Goal: Information Seeking & Learning: Learn about a topic

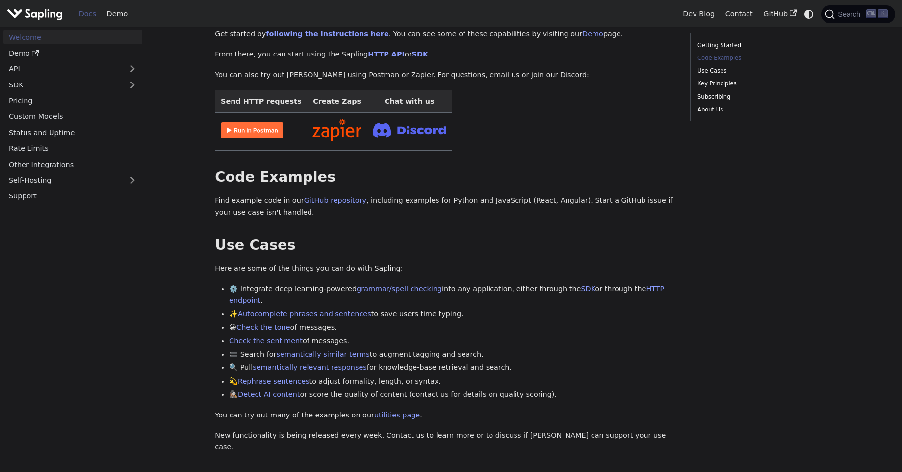
scroll to position [236, 0]
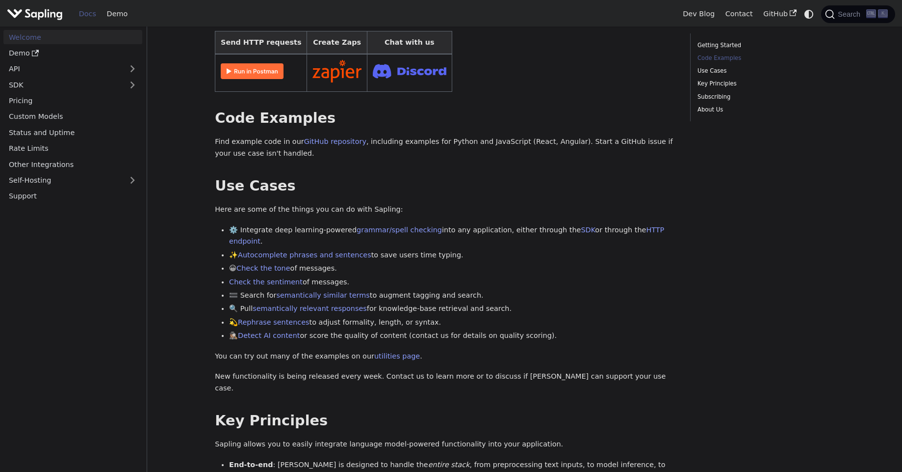
drag, startPoint x: 211, startPoint y: 214, endPoint x: 461, endPoint y: 268, distance: 255.0
click at [463, 271] on div "Welcome On this page Welcome API Overview SDK Overview Welcome to the documenta…" at bounding box center [445, 323] width 475 height 1050
click at [496, 276] on li "Check the sentiment of messages." at bounding box center [452, 282] width 447 height 12
click at [514, 289] on li "🟰 Search for semantically similar terms to augment tagging and search." at bounding box center [452, 295] width 447 height 12
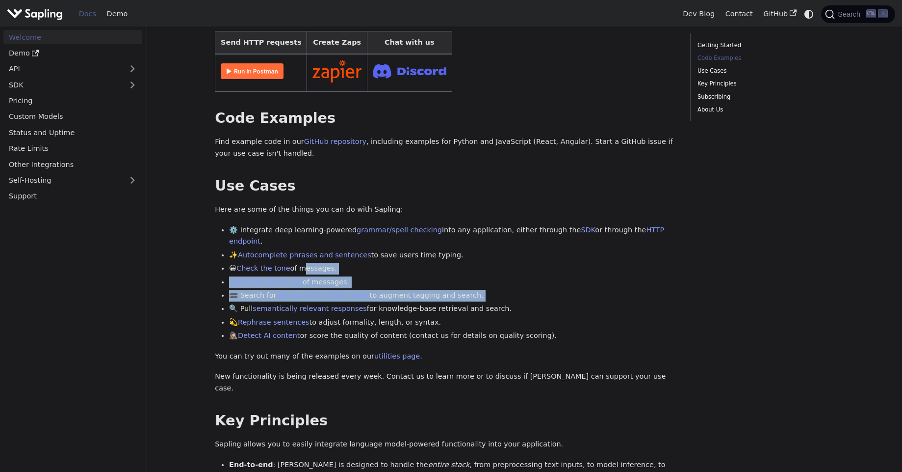
drag, startPoint x: 514, startPoint y: 274, endPoint x: 312, endPoint y: 239, distance: 204.6
click at [312, 239] on ul "⚙️ Integrate deep learning-powered grammar/spell checking into any application,…" at bounding box center [445, 282] width 461 height 117
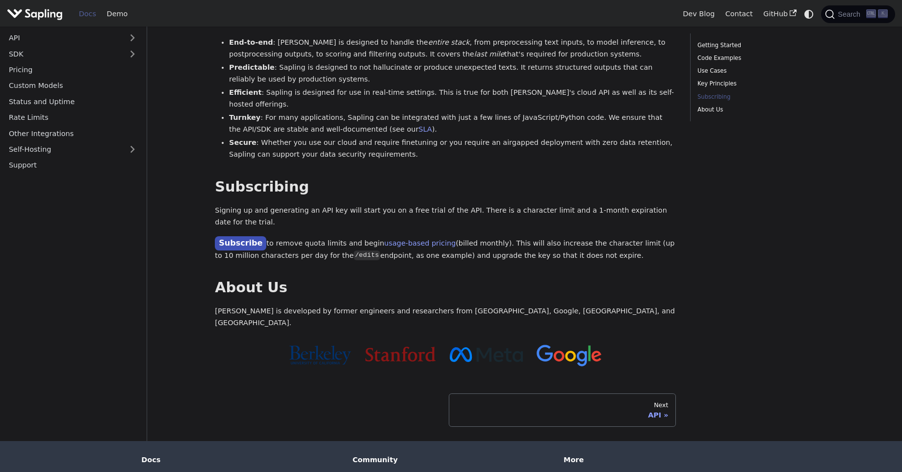
scroll to position [662, 0]
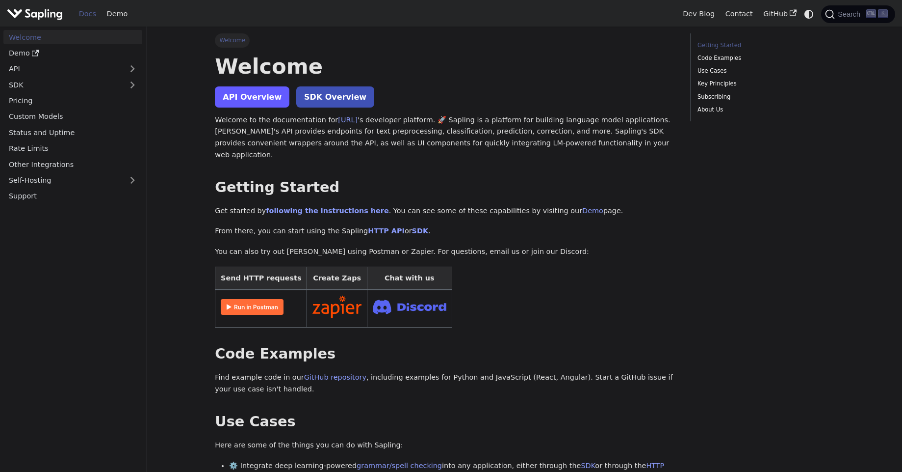
click at [272, 95] on link "API Overview" at bounding box center [252, 96] width 75 height 21
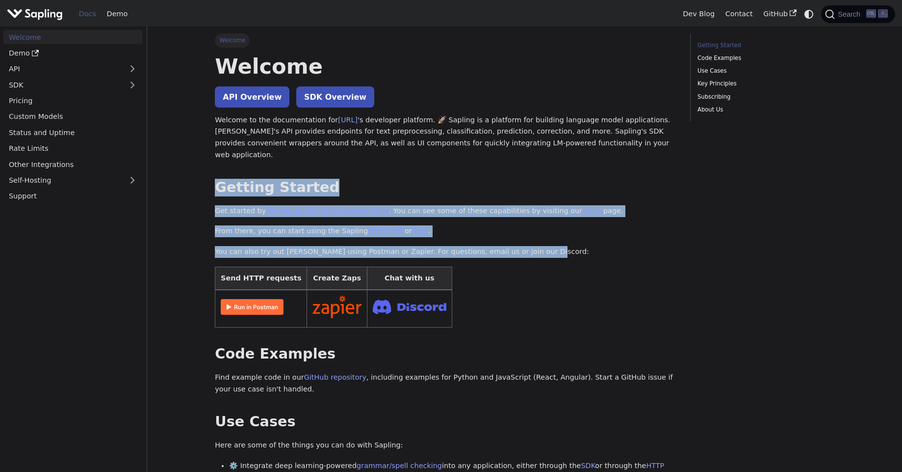
drag, startPoint x: 193, startPoint y: 169, endPoint x: 534, endPoint y: 237, distance: 347.4
click at [534, 246] on p "You can also try out [PERSON_NAME] using Postman or Zapier. For questions, emai…" at bounding box center [445, 252] width 461 height 12
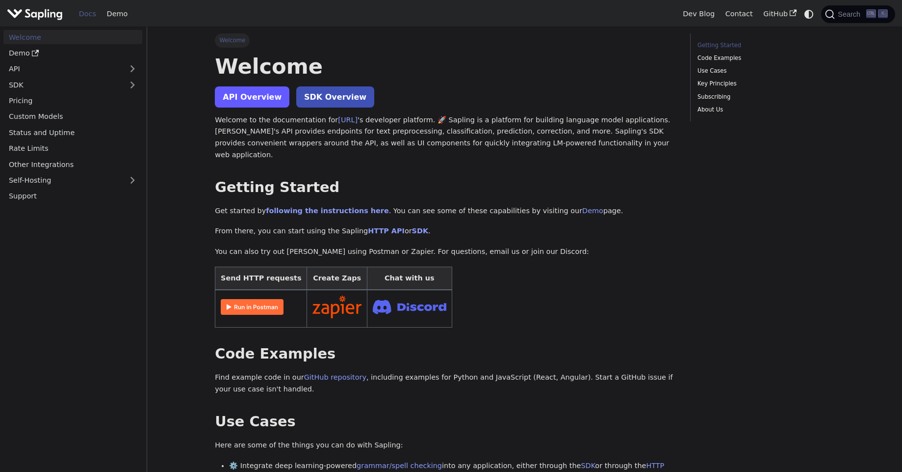
click at [254, 99] on link "API Overview" at bounding box center [252, 96] width 75 height 21
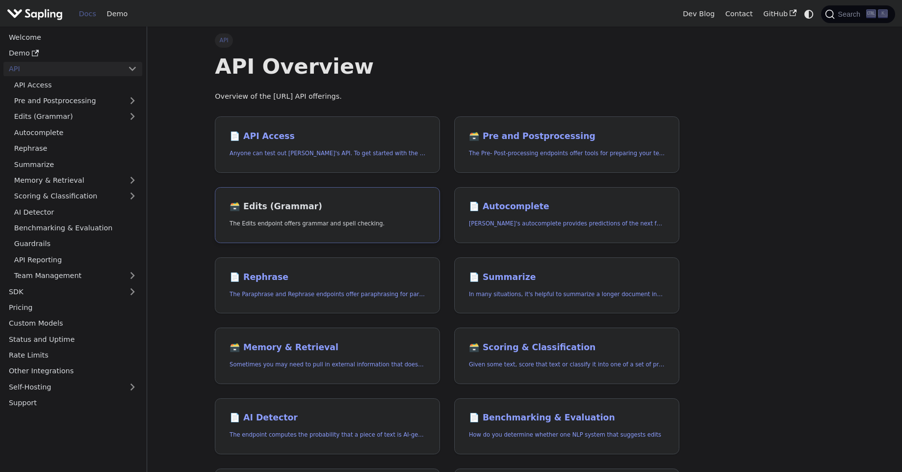
click at [318, 216] on link "🗃️ Edits (Grammar) The Edits endpoint offers grammar and spell checking." at bounding box center [327, 215] width 225 height 56
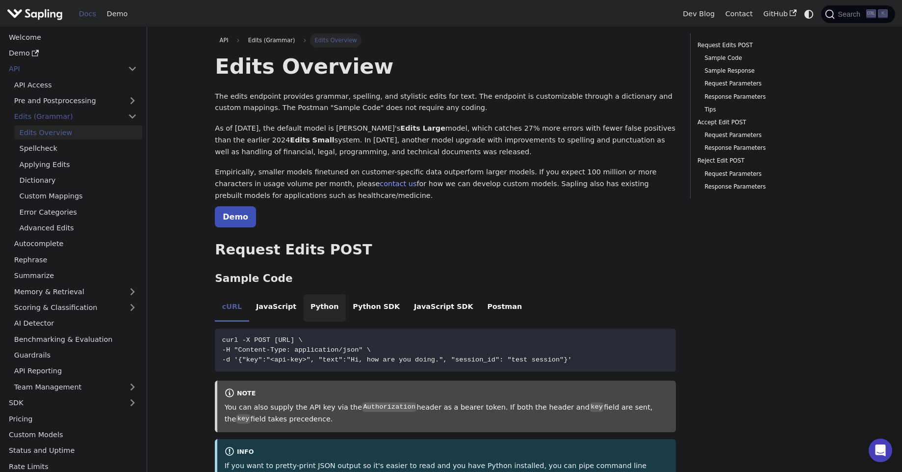
click at [317, 306] on li "Python" at bounding box center [325, 307] width 42 height 27
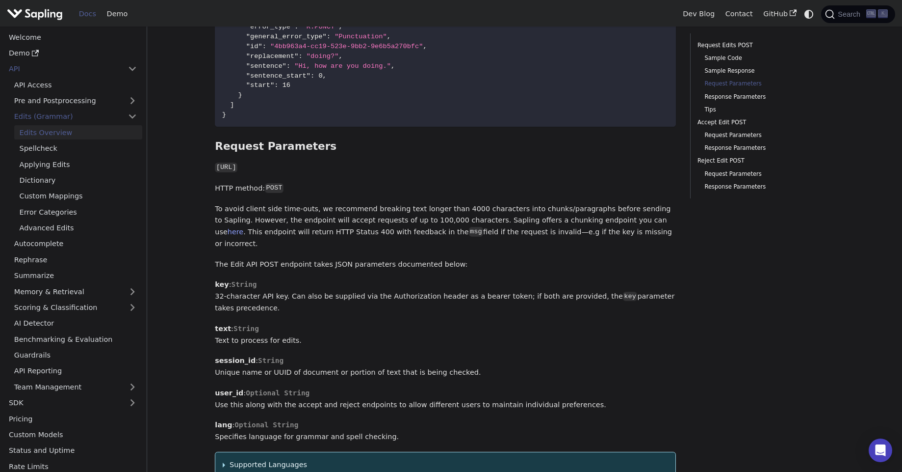
scroll to position [707, 0]
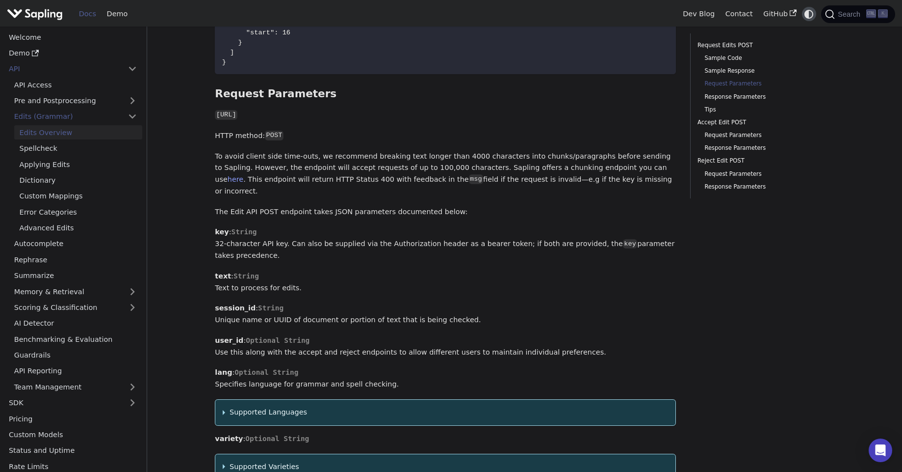
click at [809, 13] on icon "Switch between dark and light mode (currently system mode)" at bounding box center [809, 14] width 9 height 9
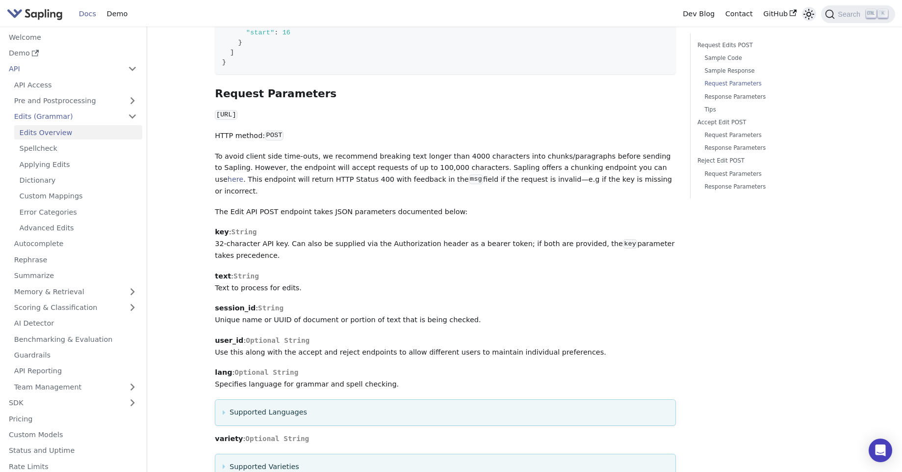
click at [809, 13] on icon "Switch between dark and light mode (currently light mode)" at bounding box center [809, 14] width 12 height 12
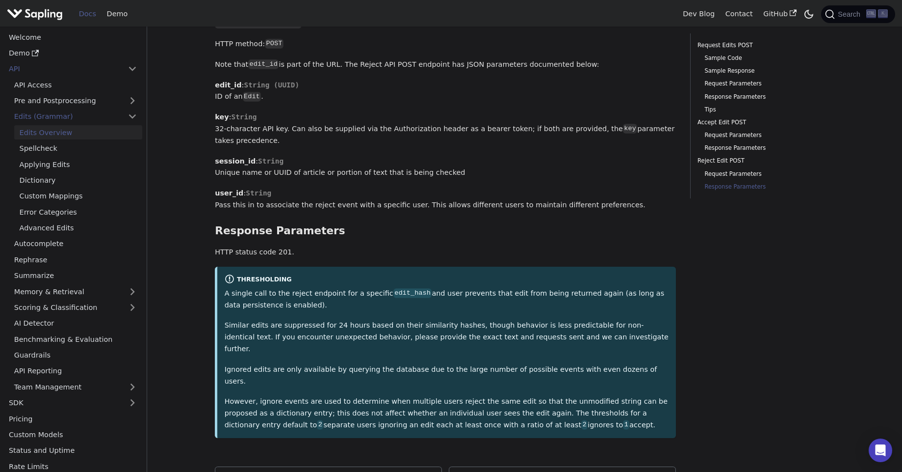
scroll to position [2809, 0]
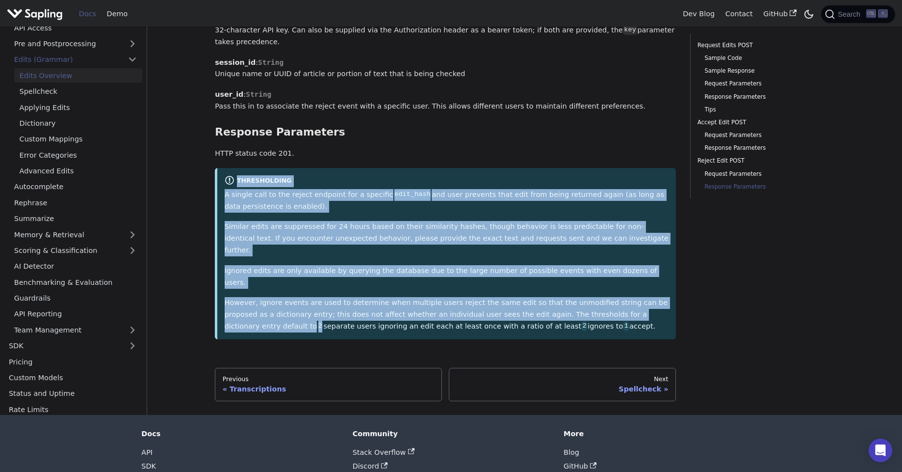
drag, startPoint x: 651, startPoint y: 271, endPoint x: 214, endPoint y: 135, distance: 457.9
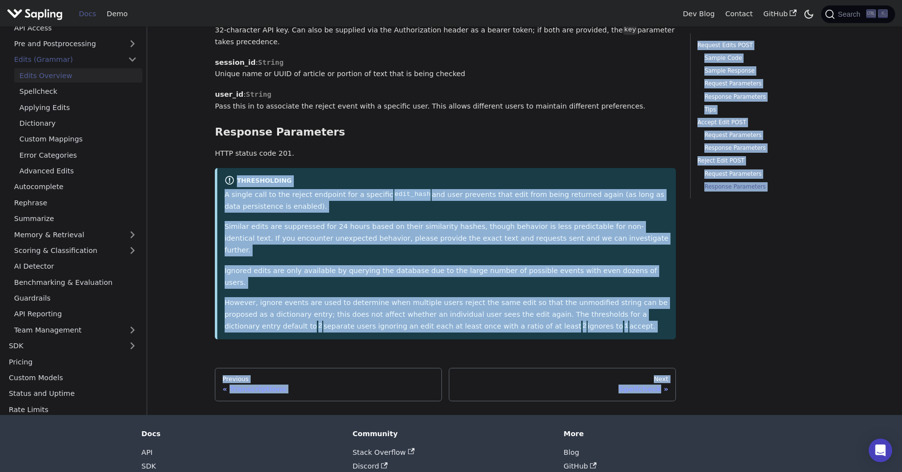
drag, startPoint x: 214, startPoint y: 135, endPoint x: 738, endPoint y: 300, distance: 549.5
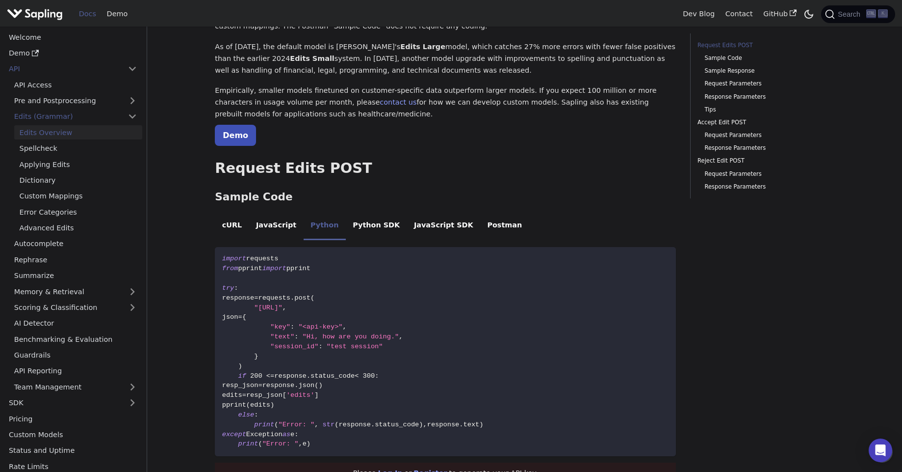
scroll to position [0, 0]
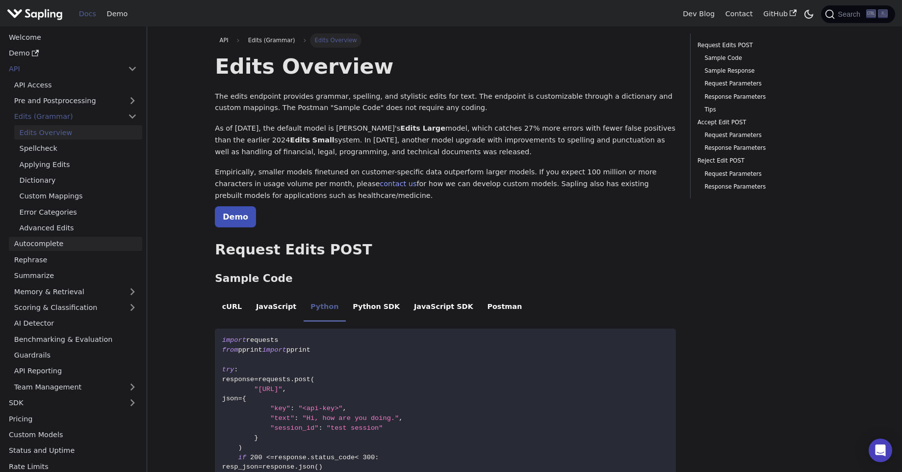
click at [85, 244] on link "Autocomplete" at bounding box center [75, 243] width 133 height 14
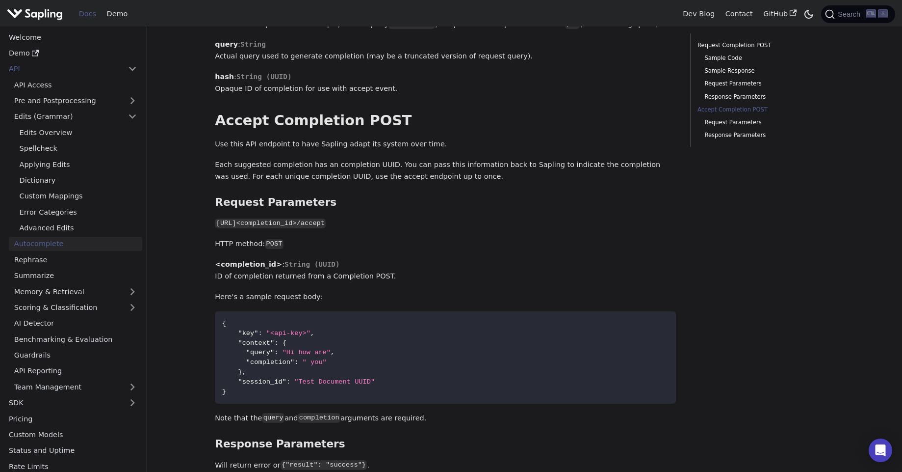
scroll to position [794, 0]
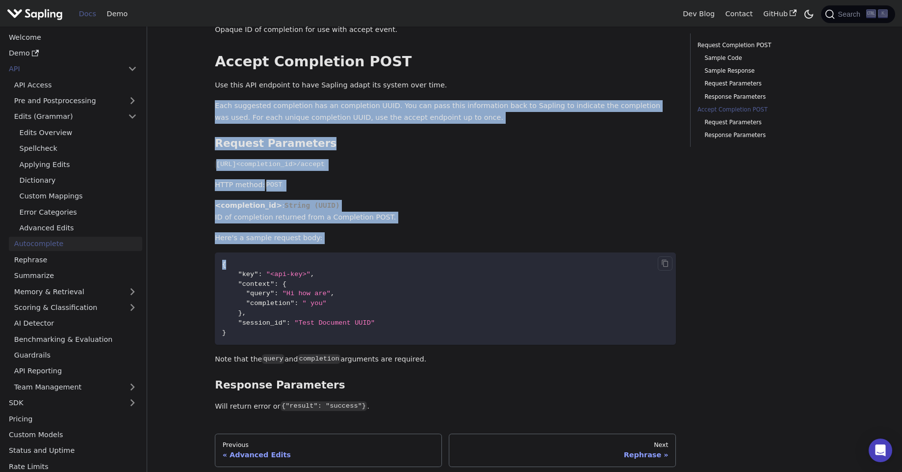
drag, startPoint x: 214, startPoint y: 95, endPoint x: 473, endPoint y: 266, distance: 310.7
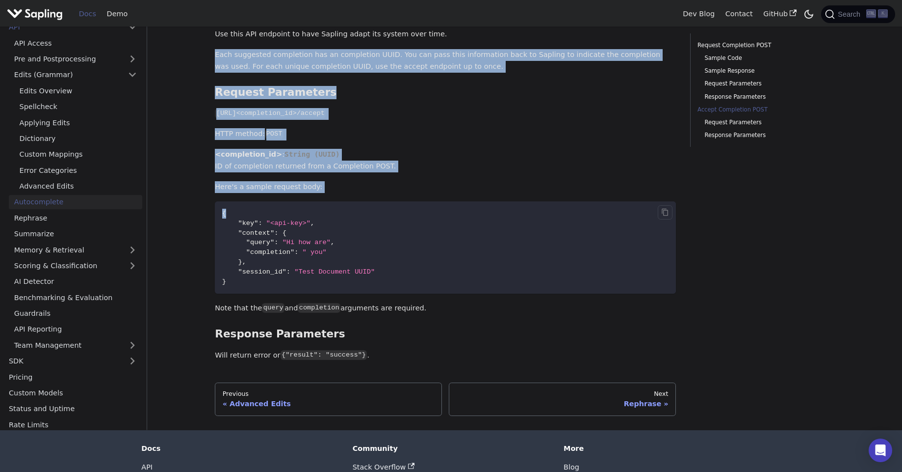
scroll to position [912, 0]
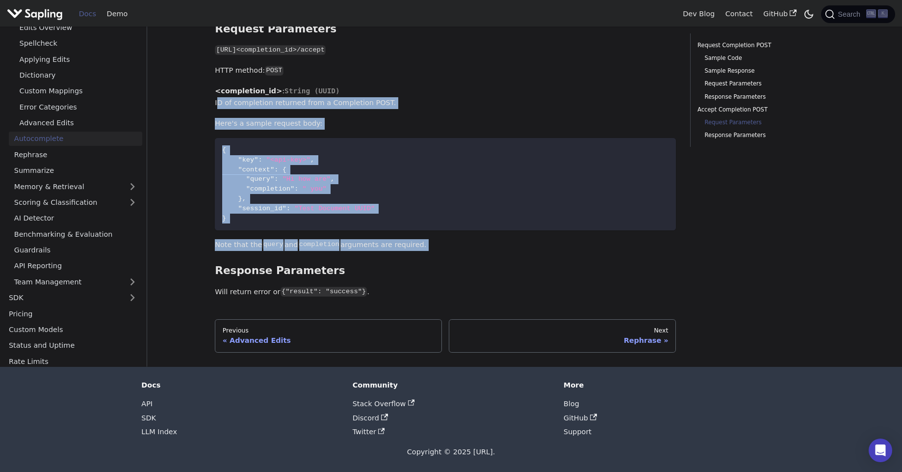
drag, startPoint x: 461, startPoint y: 253, endPoint x: 210, endPoint y: 104, distance: 291.9
drag, startPoint x: 438, startPoint y: 253, endPoint x: 220, endPoint y: 93, distance: 270.7
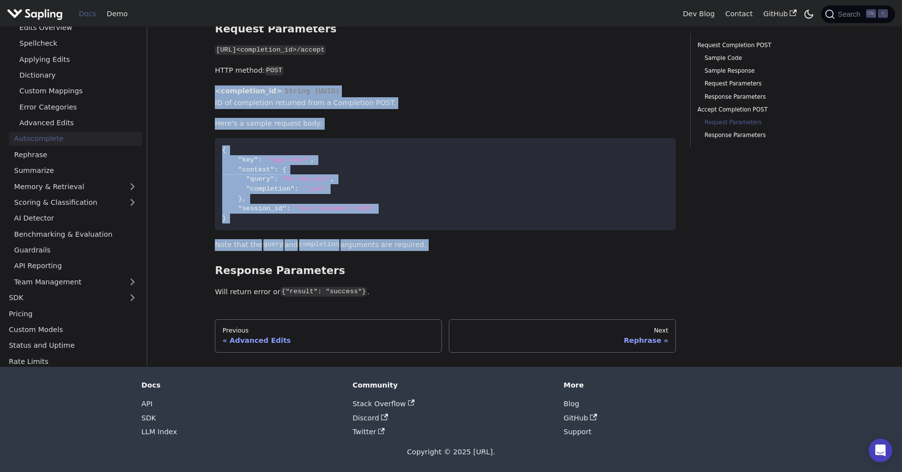
drag, startPoint x: 210, startPoint y: 83, endPoint x: 423, endPoint y: 255, distance: 273.6
click at [588, 139] on code "{ "key" : "<api-key>" , "context" : { "query" : "Hi how are" , "completion" : "…" at bounding box center [445, 184] width 461 height 92
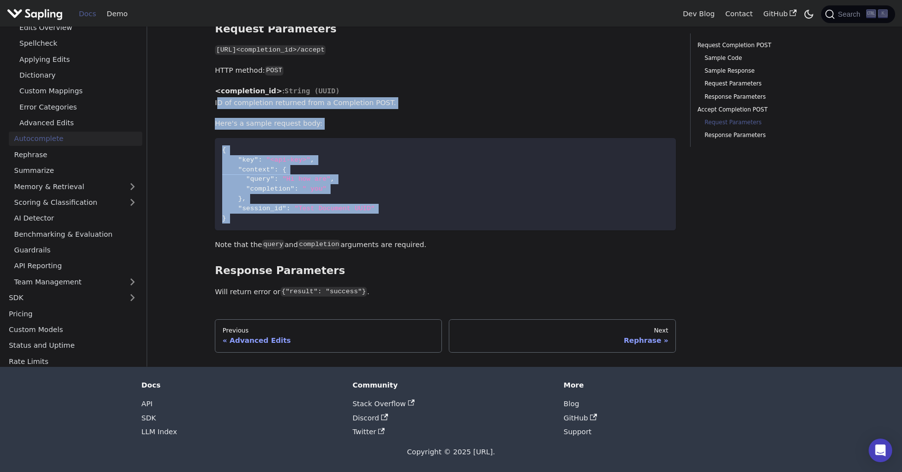
drag, startPoint x: 463, startPoint y: 236, endPoint x: 190, endPoint y: 104, distance: 303.0
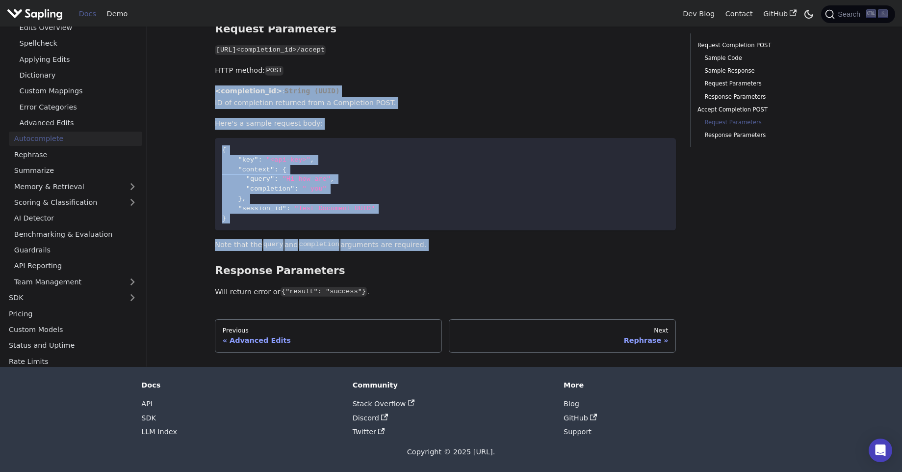
drag, startPoint x: 202, startPoint y: 95, endPoint x: 436, endPoint y: 249, distance: 280.2
click at [584, 189] on code "{ "key" : "<api-key>" , "context" : { "query" : "Hi how are" , "completion" : "…" at bounding box center [445, 184] width 461 height 92
